Goal: Task Accomplishment & Management: Manage account settings

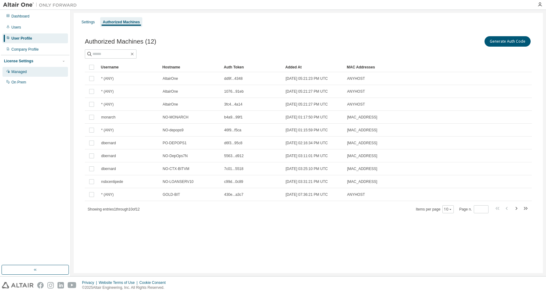
click at [24, 72] on div "Managed" at bounding box center [18, 71] width 15 height 5
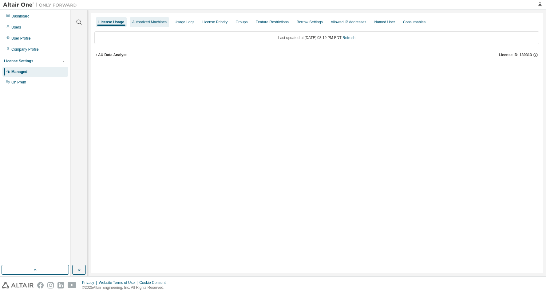
click at [144, 21] on div "Authorized Machines" at bounding box center [149, 22] width 34 height 5
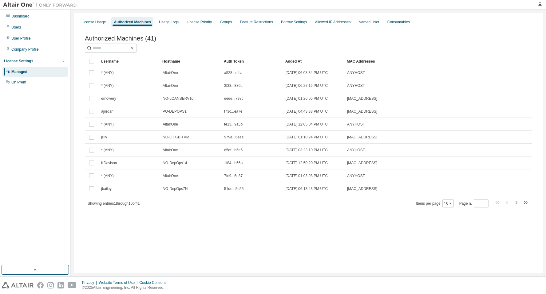
click at [112, 60] on div "Username" at bounding box center [129, 62] width 57 height 10
click at [17, 26] on div "Users" at bounding box center [16, 27] width 10 height 5
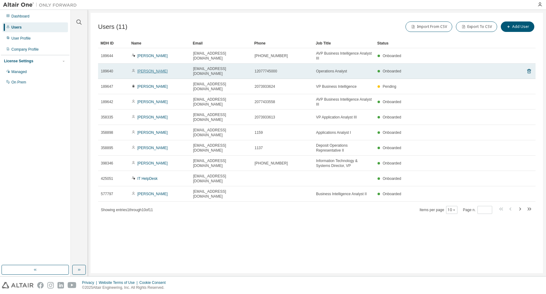
click at [148, 69] on link "[PERSON_NAME]" at bounding box center [152, 71] width 30 height 4
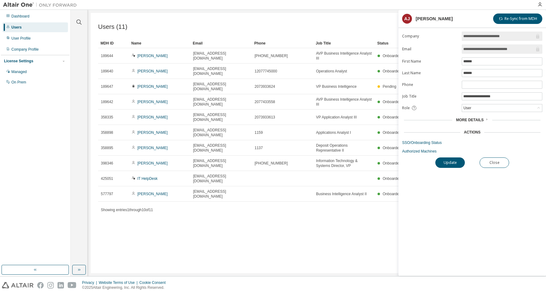
click at [340, 122] on span "More Details" at bounding box center [470, 120] width 28 height 4
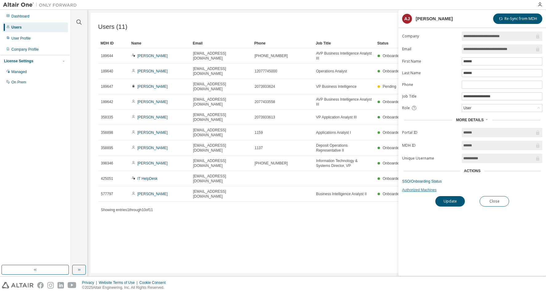
click at [340, 192] on link "Authorized Machines" at bounding box center [472, 190] width 140 height 5
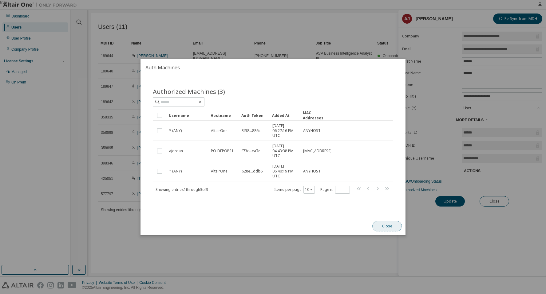
click at [340, 224] on button "Close" at bounding box center [387, 226] width 30 height 10
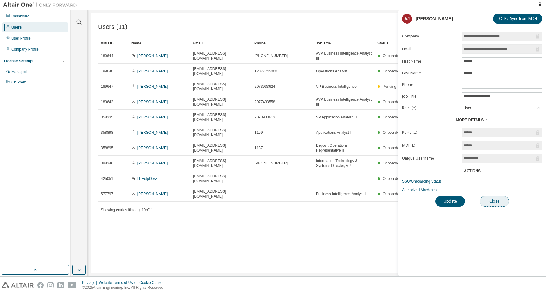
click at [340, 202] on button "Close" at bounding box center [494, 201] width 30 height 10
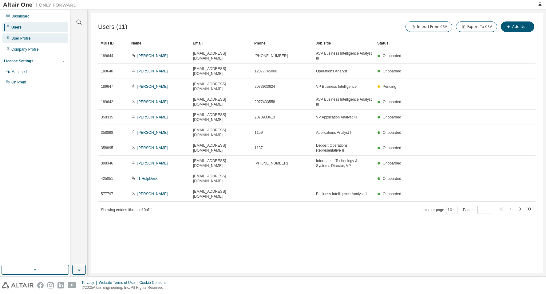
click at [20, 41] on div "User Profile" at bounding box center [34, 39] width 65 height 10
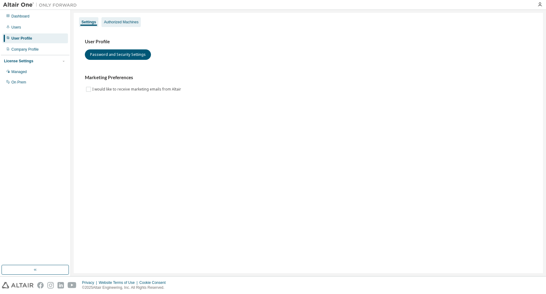
click at [118, 22] on div "Authorized Machines" at bounding box center [121, 22] width 34 height 5
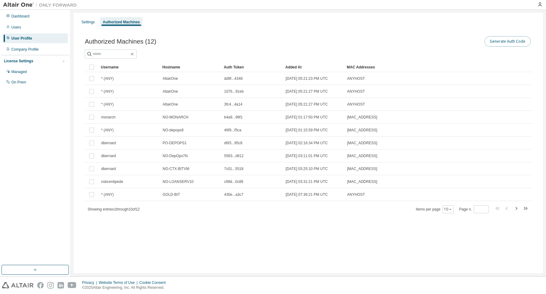
click at [340, 41] on button "Generate Auth Code" at bounding box center [507, 41] width 46 height 10
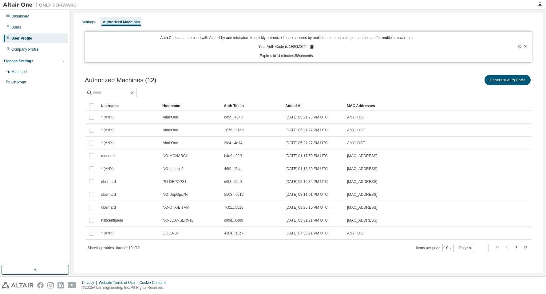
click at [310, 45] on icon at bounding box center [312, 47] width 6 height 6
click at [311, 45] on icon at bounding box center [311, 47] width 3 height 4
